Goal: Information Seeking & Learning: Understand process/instructions

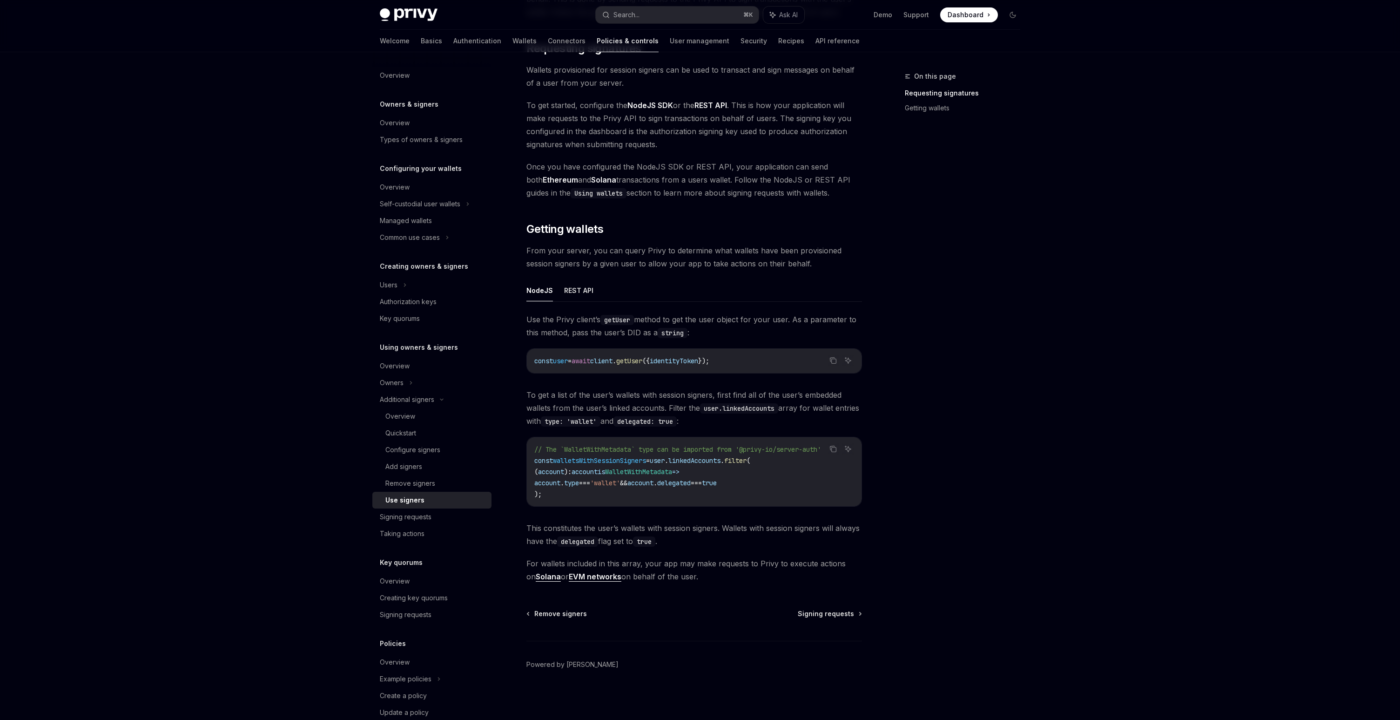
scroll to position [139, 0]
click at [813, 608] on span "Signing requests" at bounding box center [826, 612] width 56 height 9
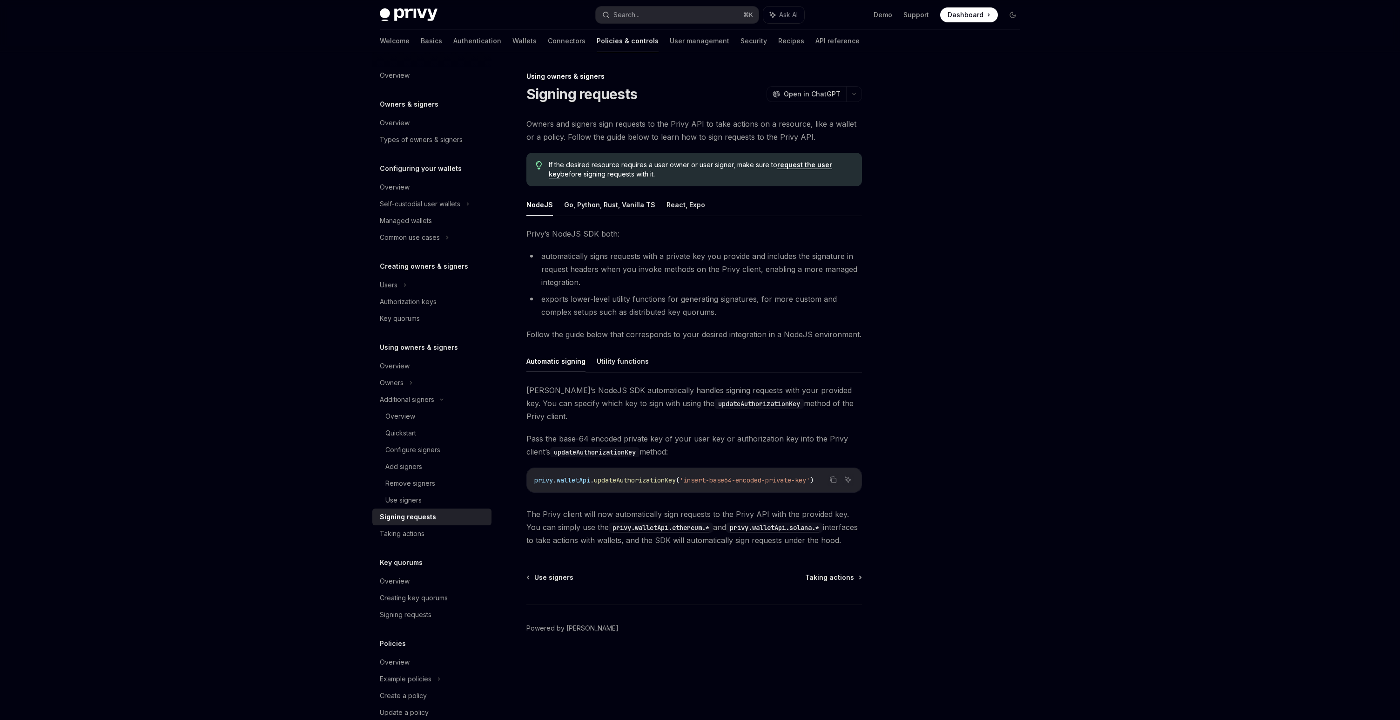
click at [835, 612] on footer "Powered by [PERSON_NAME]" at bounding box center [695, 644] width 336 height 81
click at [426, 302] on div "Authorization keys" at bounding box center [408, 301] width 57 height 11
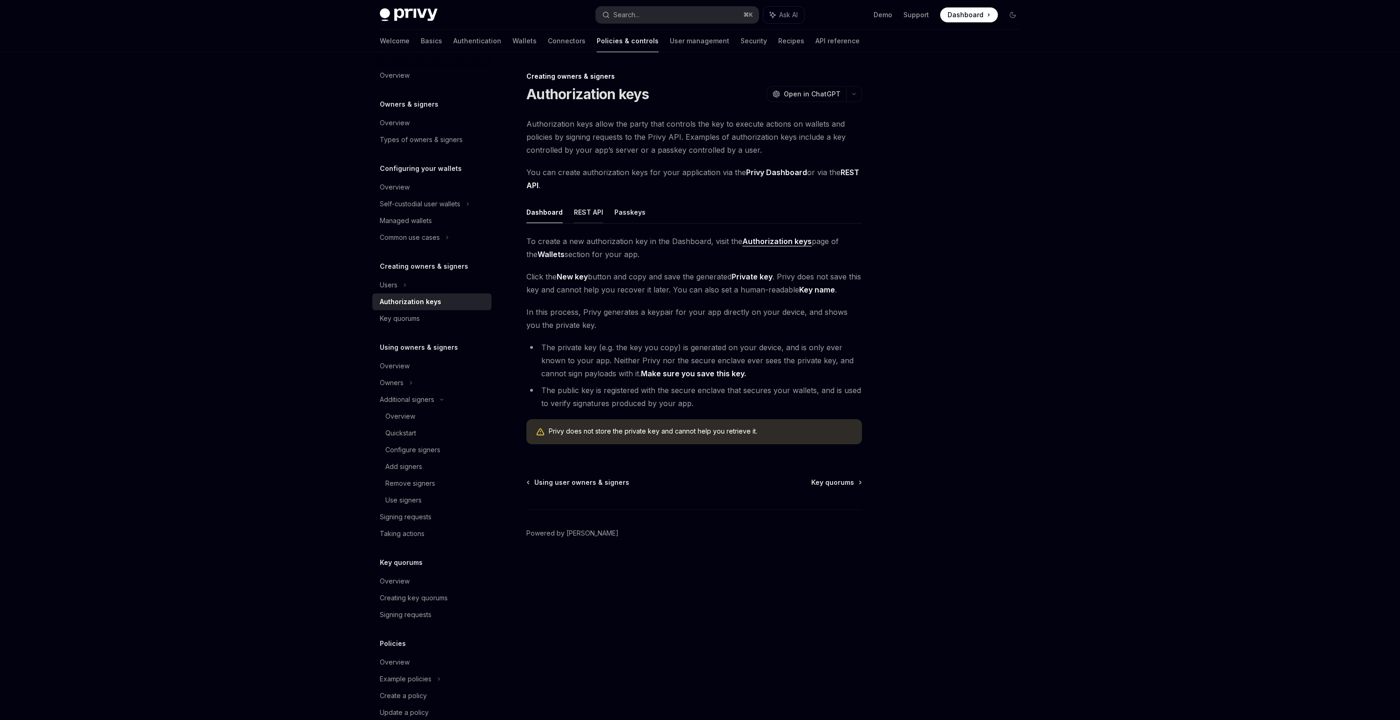
click at [591, 214] on button "REST API" at bounding box center [588, 212] width 29 height 22
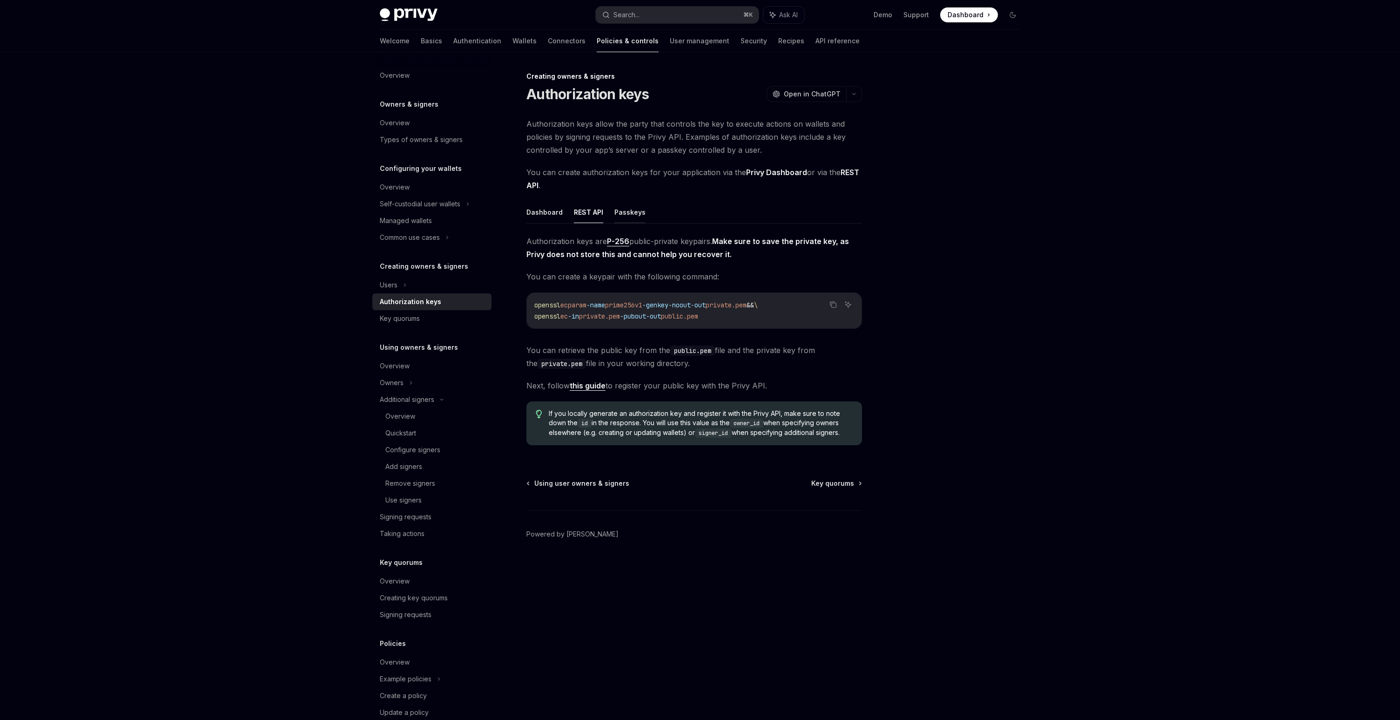
click at [625, 211] on button "Passkeys" at bounding box center [630, 212] width 31 height 22
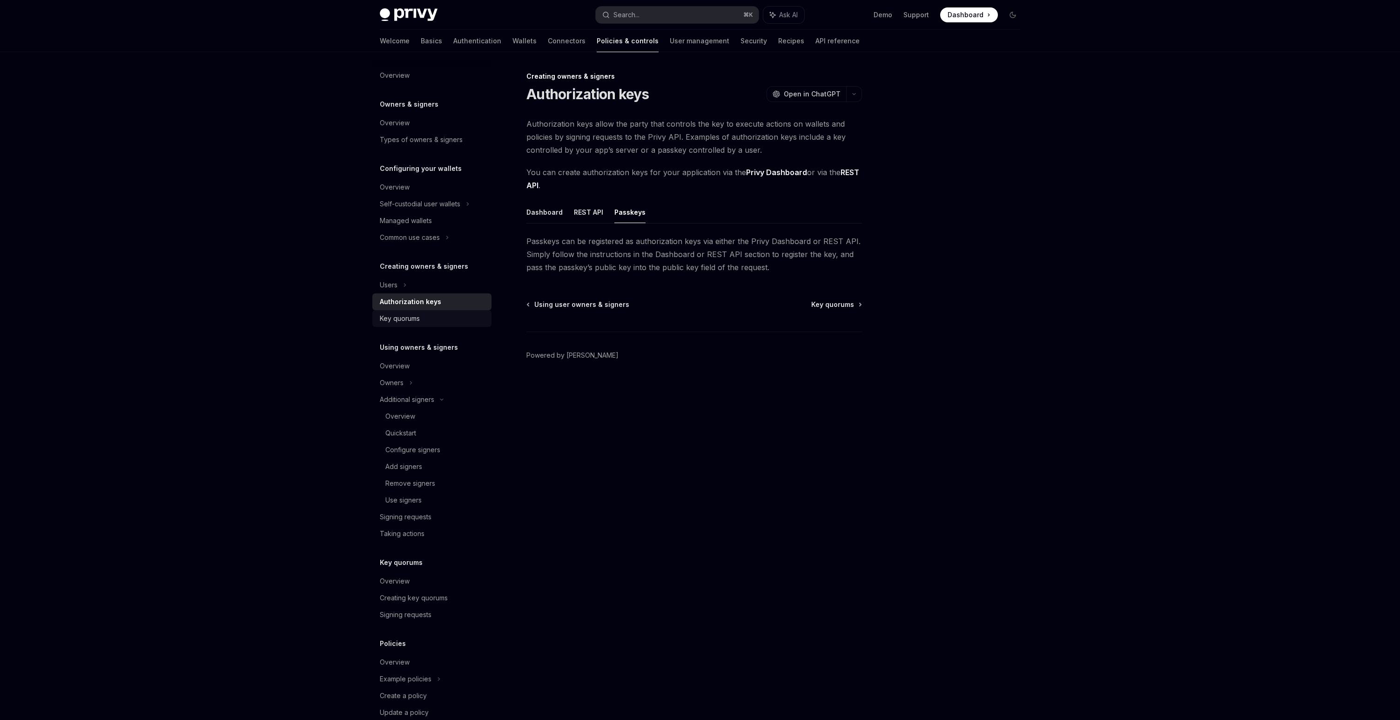
click at [406, 316] on div "Key quorums" at bounding box center [400, 318] width 40 height 11
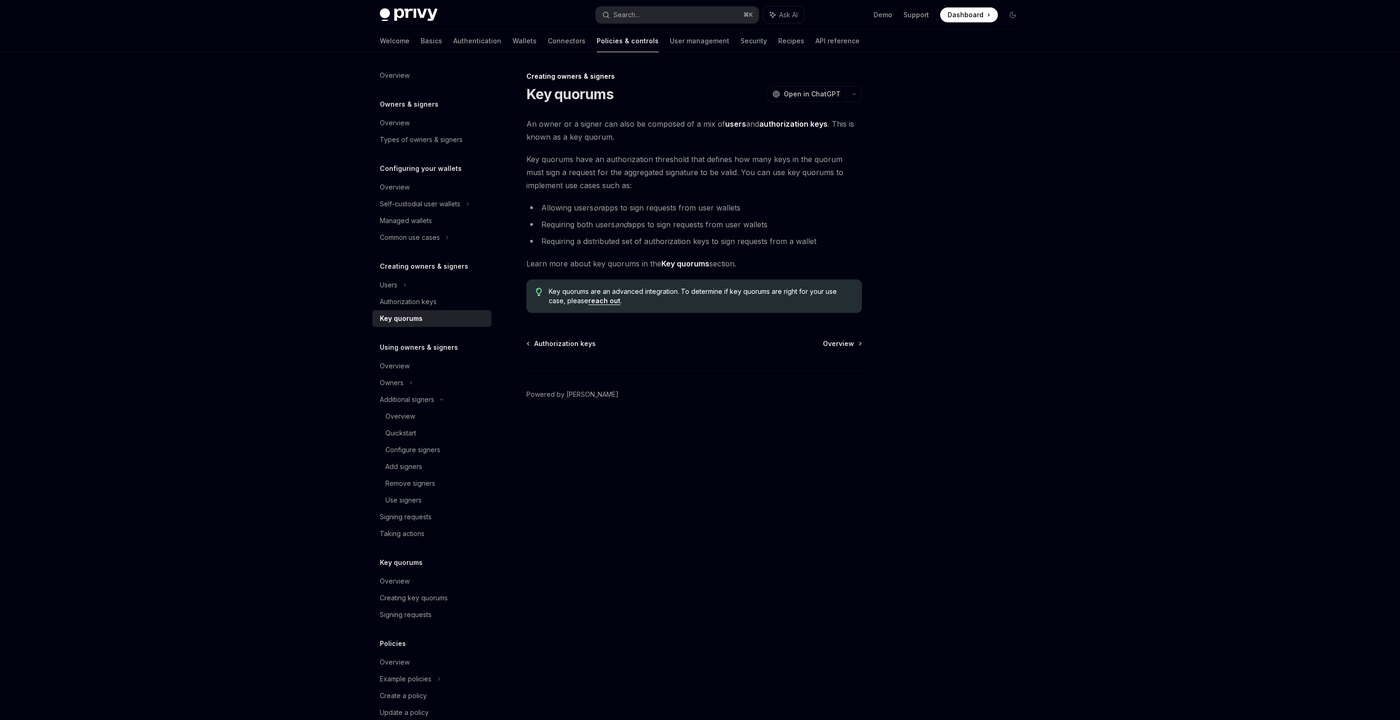
click at [683, 262] on strong "Key quorums" at bounding box center [686, 263] width 48 height 9
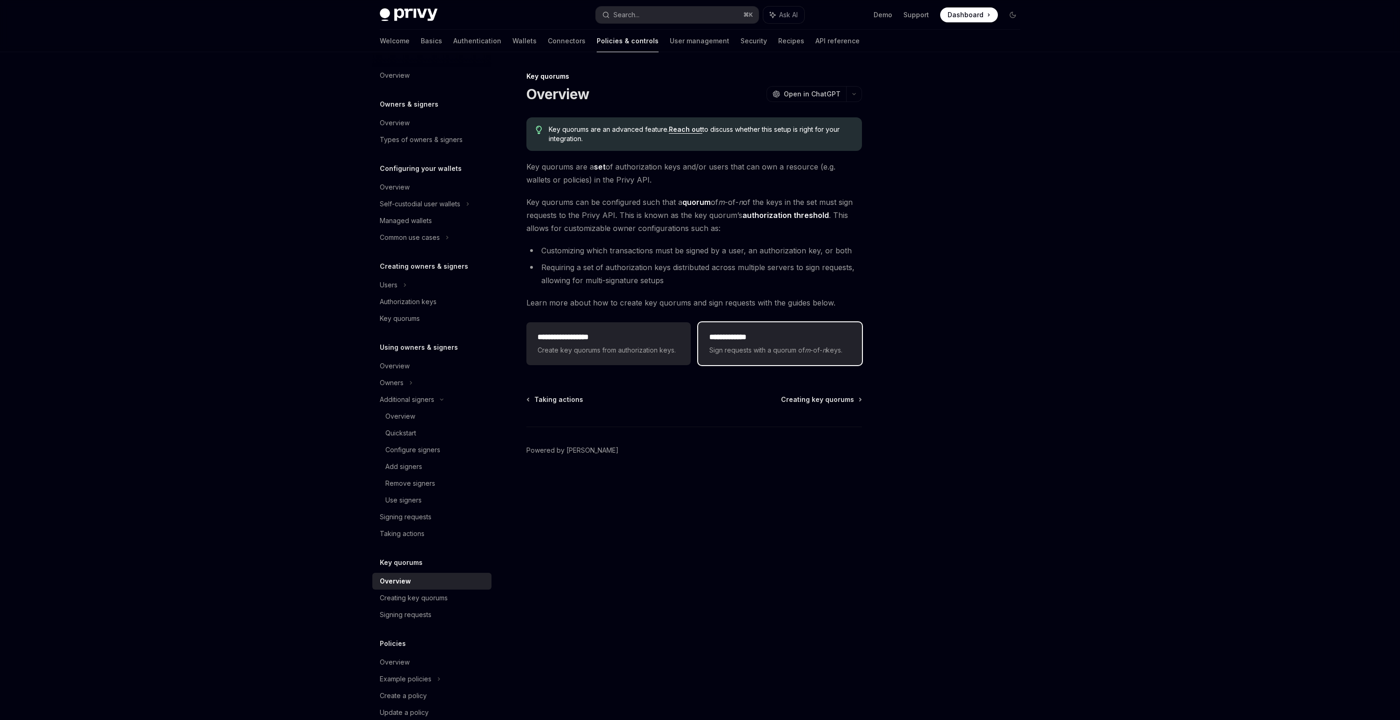
click at [726, 365] on div "**********" at bounding box center [780, 343] width 164 height 43
type textarea "*"
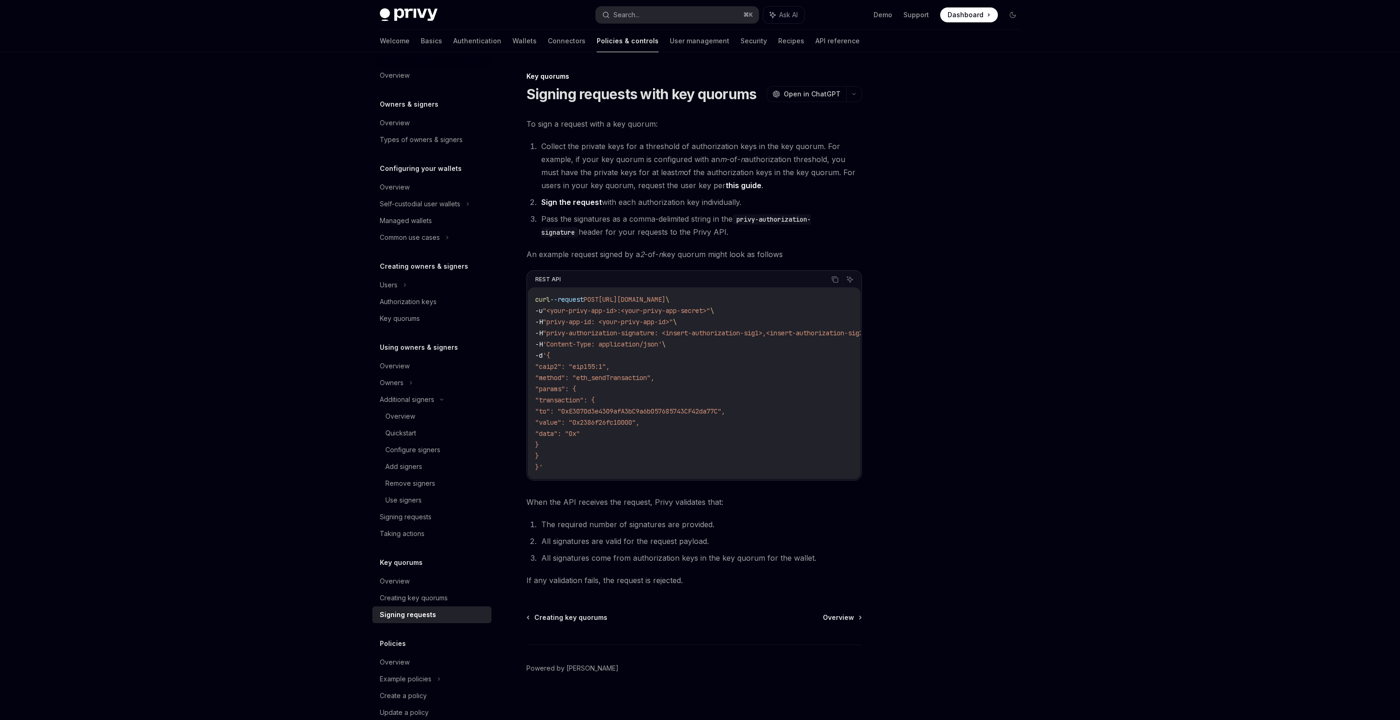
click at [742, 185] on link "this guide" at bounding box center [744, 186] width 36 height 10
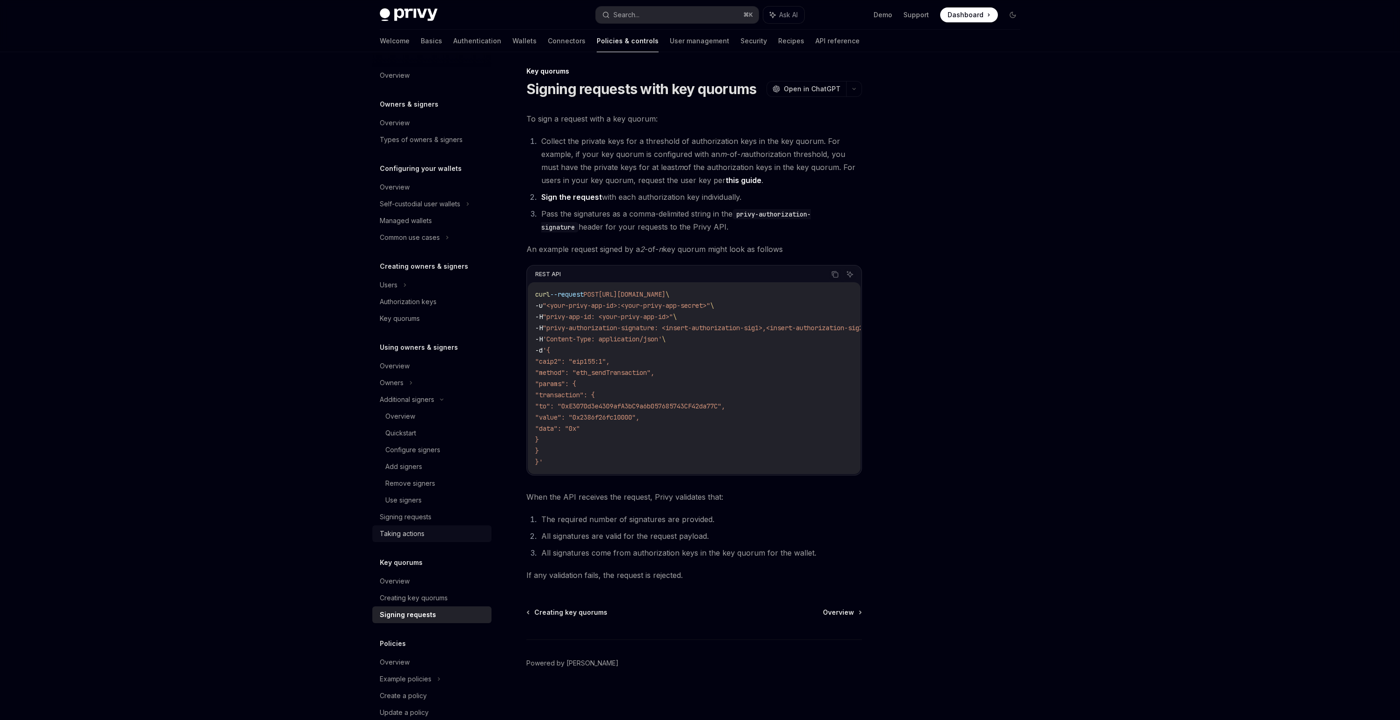
scroll to position [36, 0]
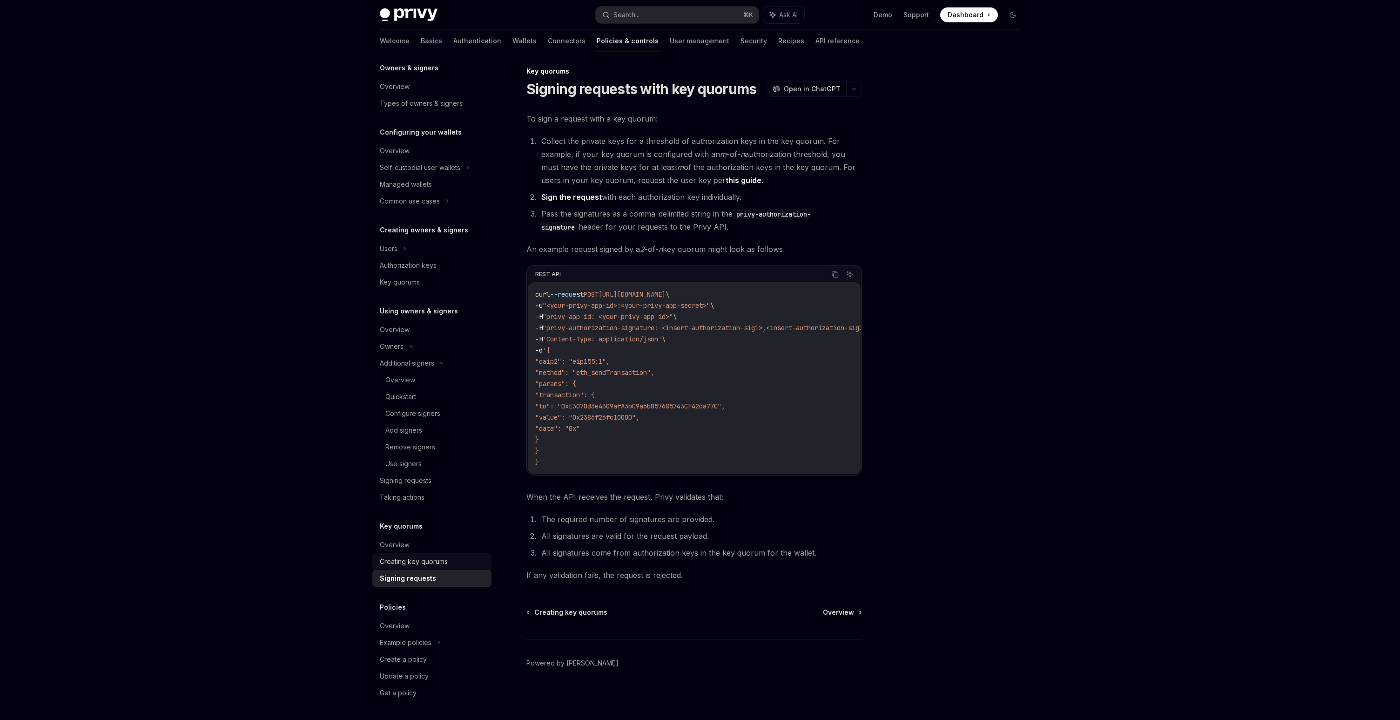
click at [417, 562] on div "Creating key quorums" at bounding box center [414, 561] width 68 height 11
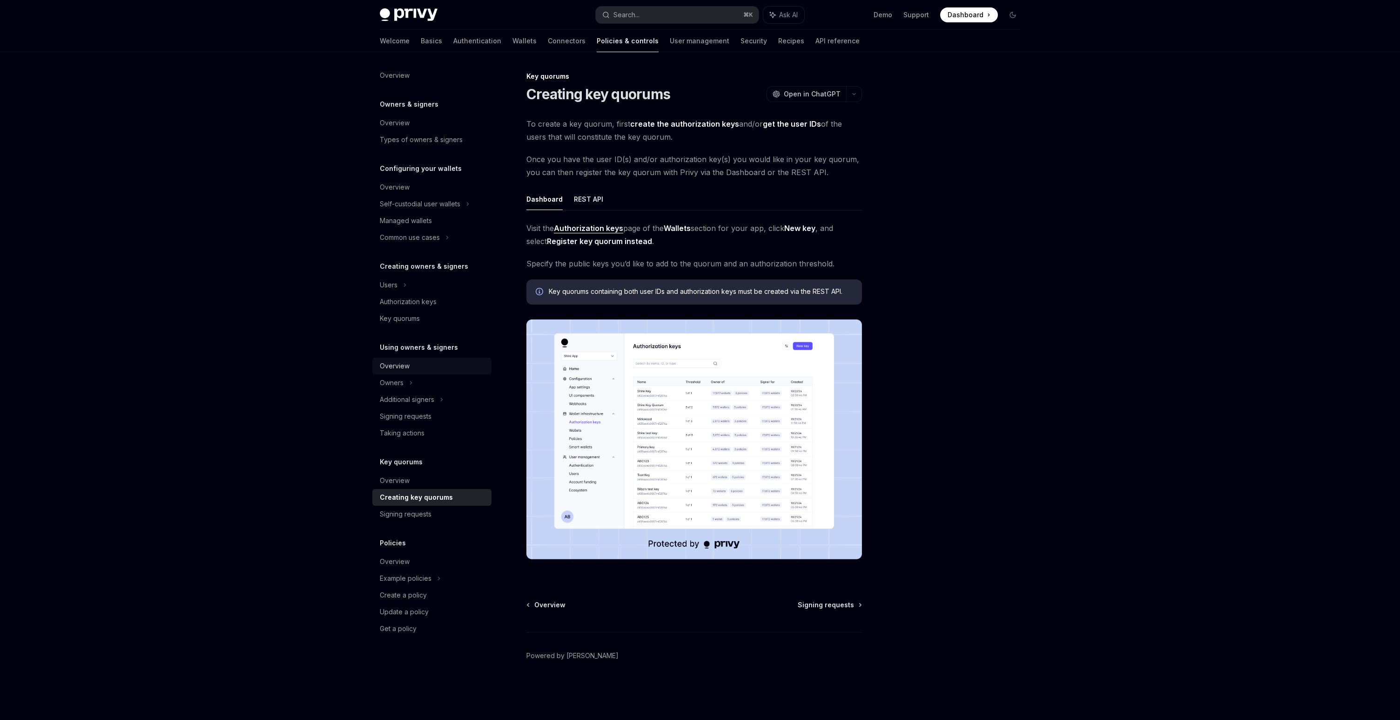
click at [422, 366] on div "Overview" at bounding box center [433, 365] width 106 height 11
click at [425, 212] on div "Owners" at bounding box center [431, 204] width 119 height 17
click at [425, 402] on div "Owning resources" at bounding box center [413, 399] width 56 height 11
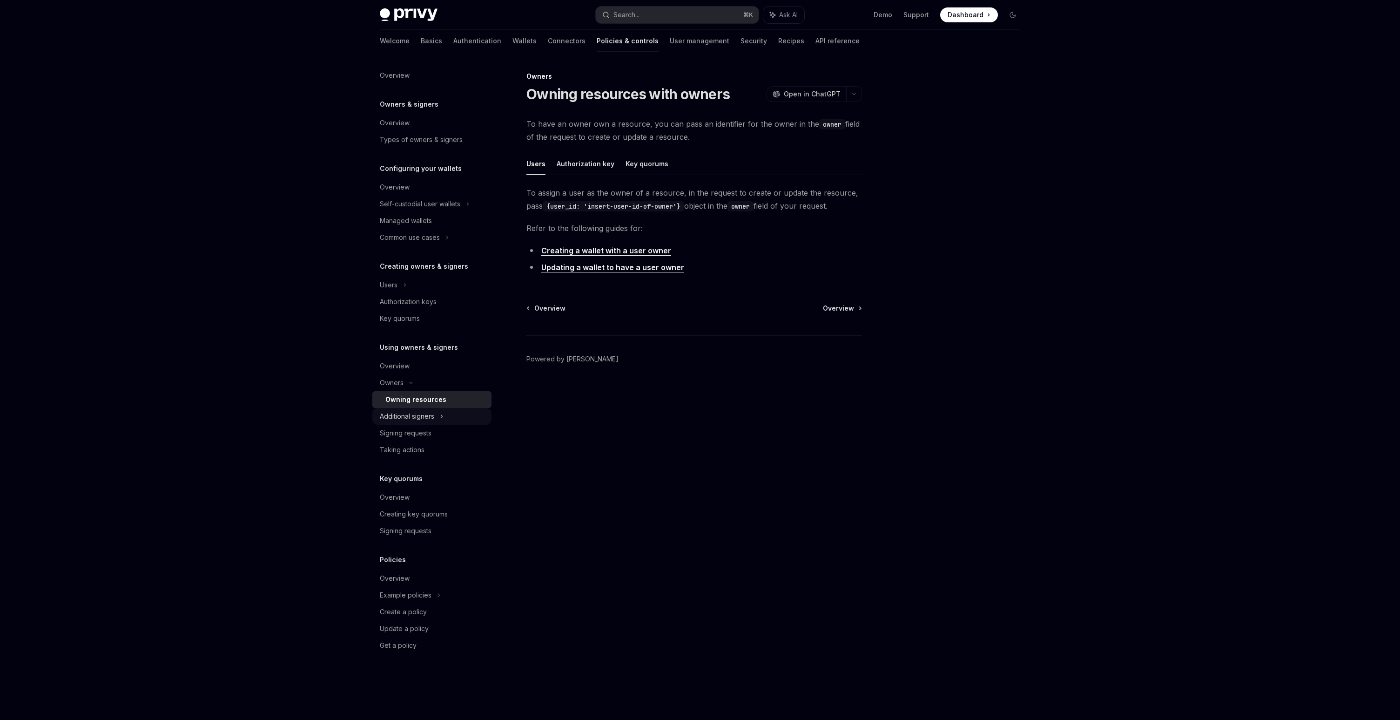
click at [421, 412] on div "Additional signers" at bounding box center [407, 416] width 54 height 11
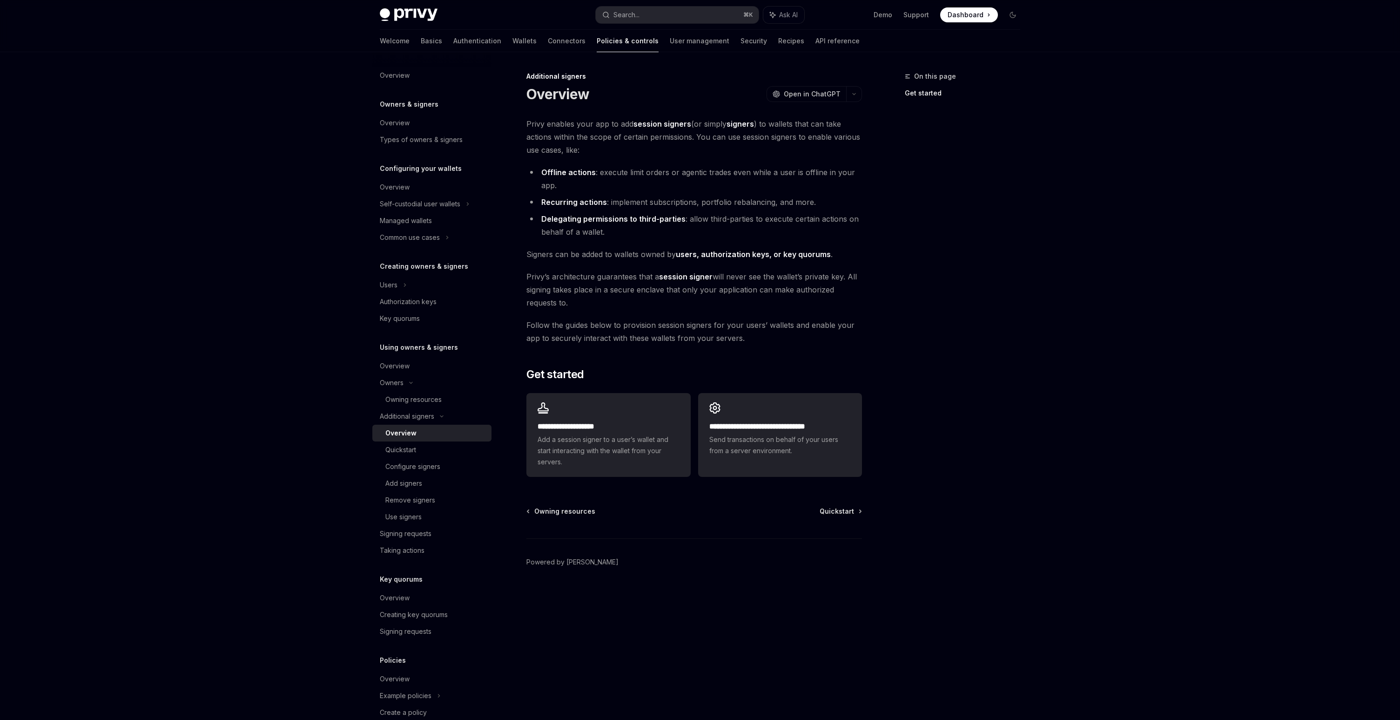
click at [423, 439] on link "Overview" at bounding box center [431, 433] width 119 height 17
click at [594, 430] on h2 "**********" at bounding box center [609, 426] width 142 height 11
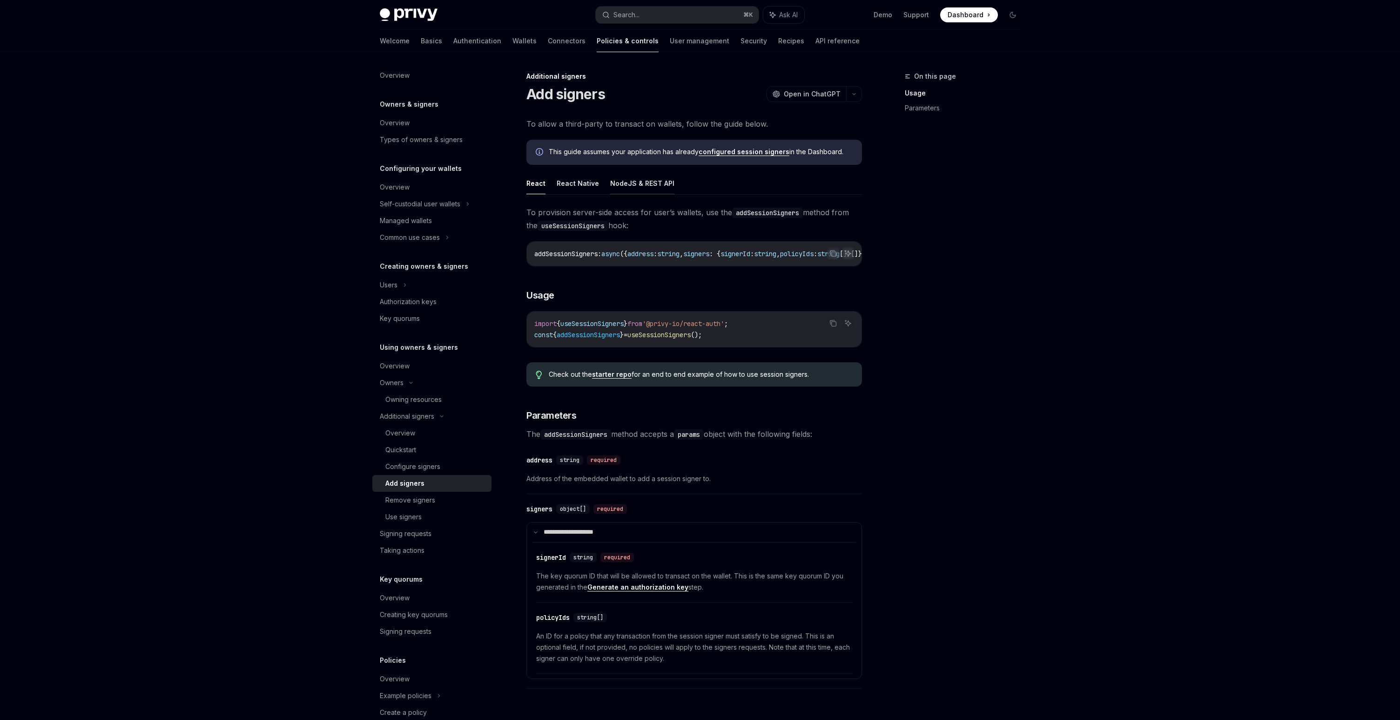
click at [649, 185] on button "NodeJS & REST API" at bounding box center [642, 183] width 64 height 22
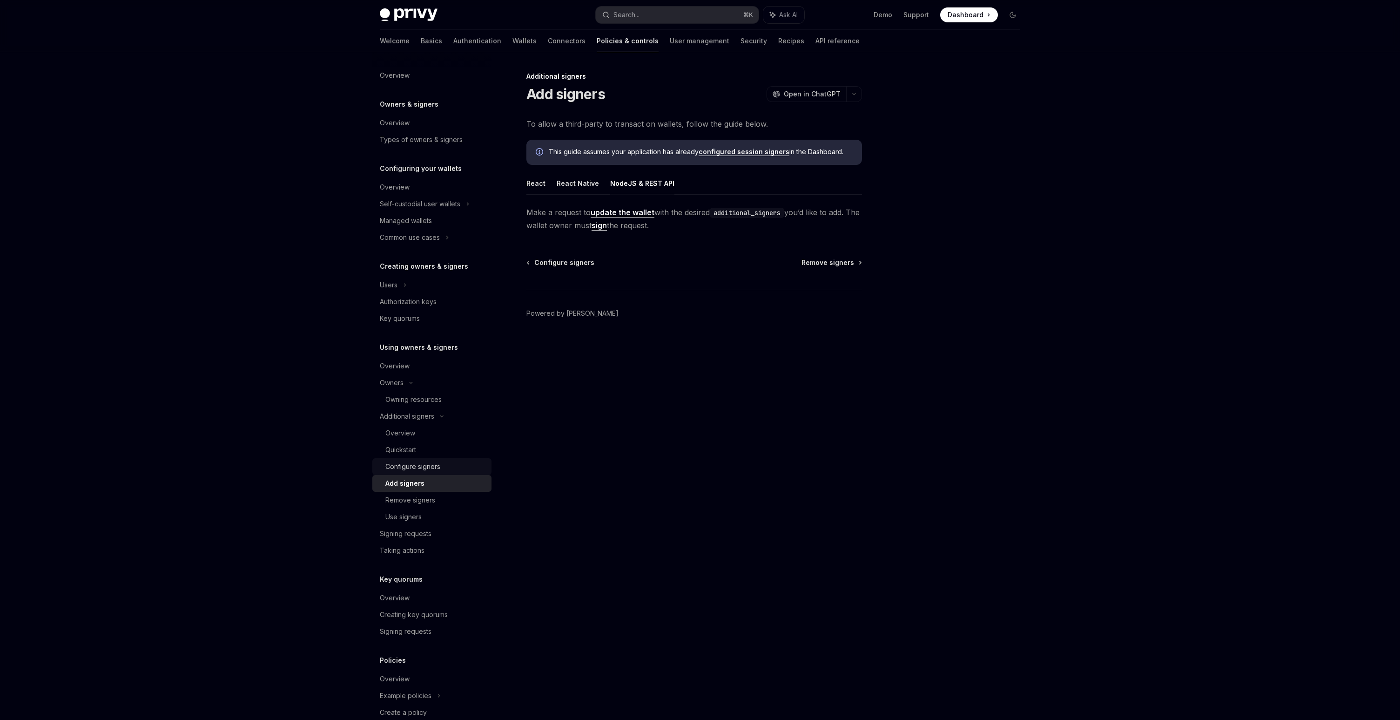
click at [422, 461] on div "Configure signers" at bounding box center [412, 466] width 55 height 11
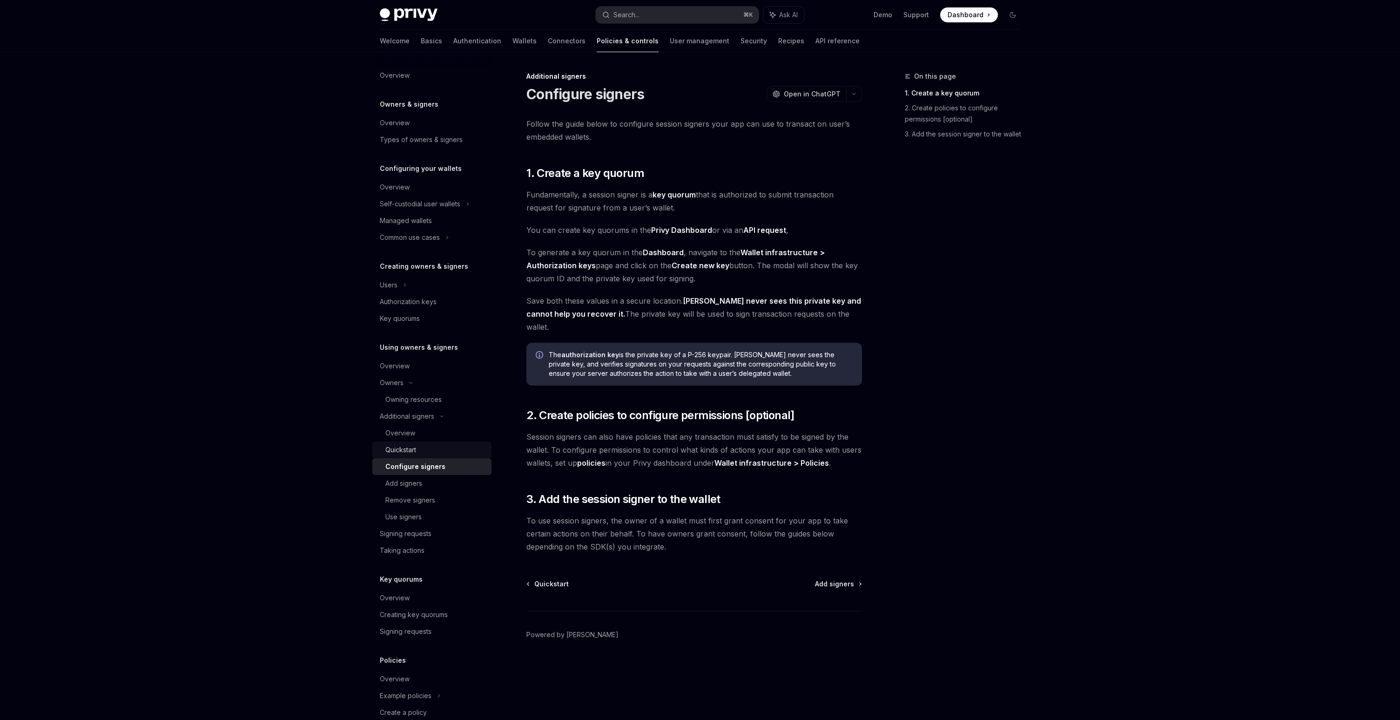
click at [411, 450] on div "Quickstart" at bounding box center [400, 449] width 31 height 11
type textarea "*"
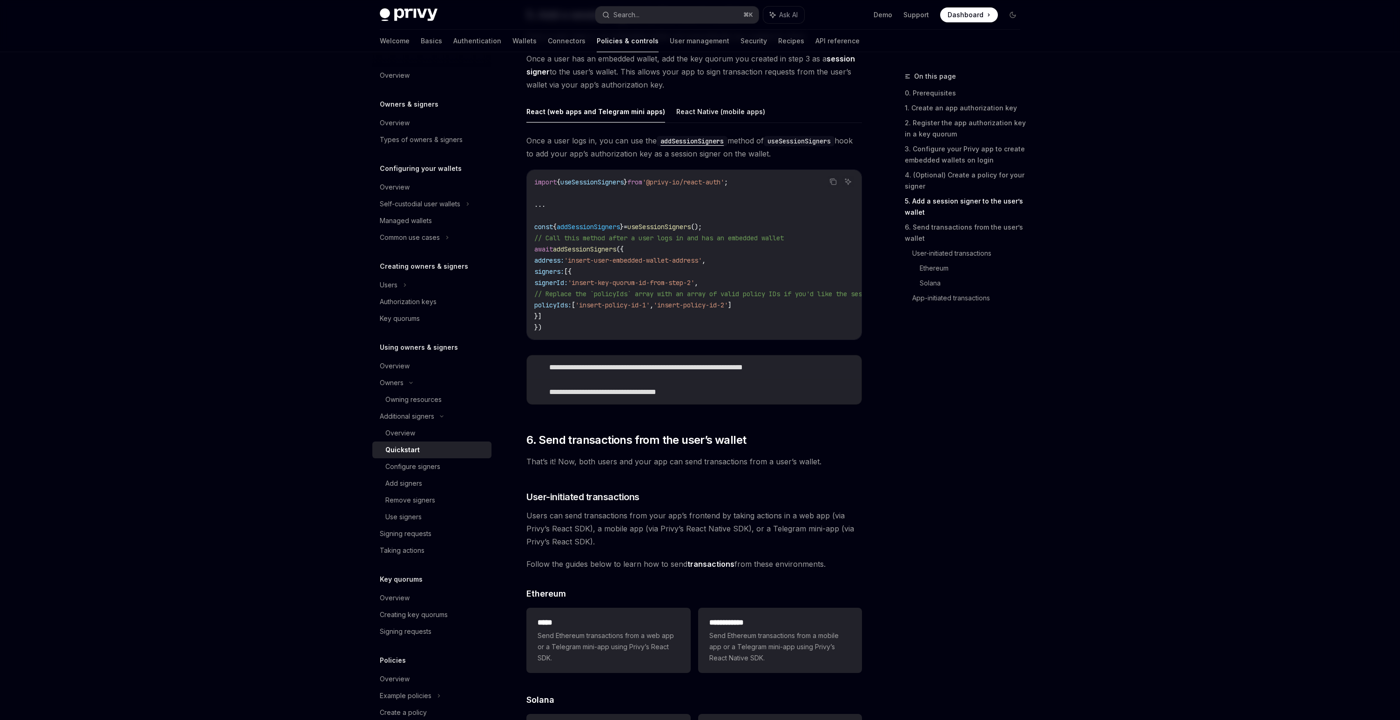
scroll to position [1474, 0]
